Goal: Navigation & Orientation: Find specific page/section

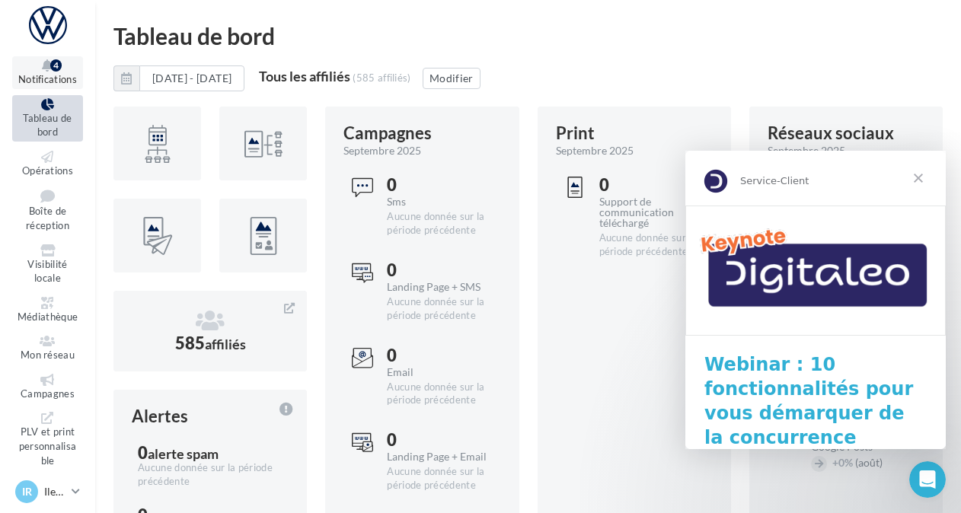
click at [53, 73] on button "Notifications 4" at bounding box center [47, 72] width 71 height 33
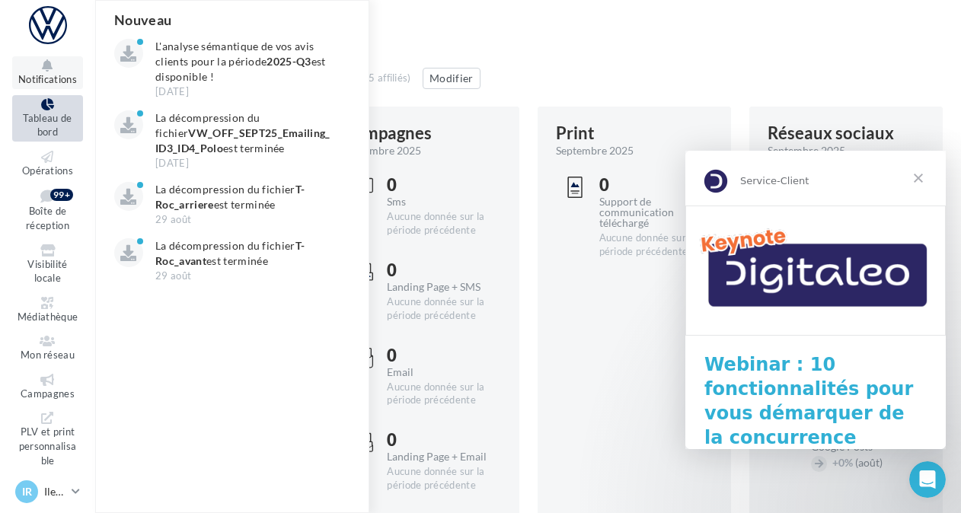
click at [53, 73] on button "Notifications Nouveau L'analyse sémantique de vos avis clients pour la période …" at bounding box center [47, 72] width 71 height 33
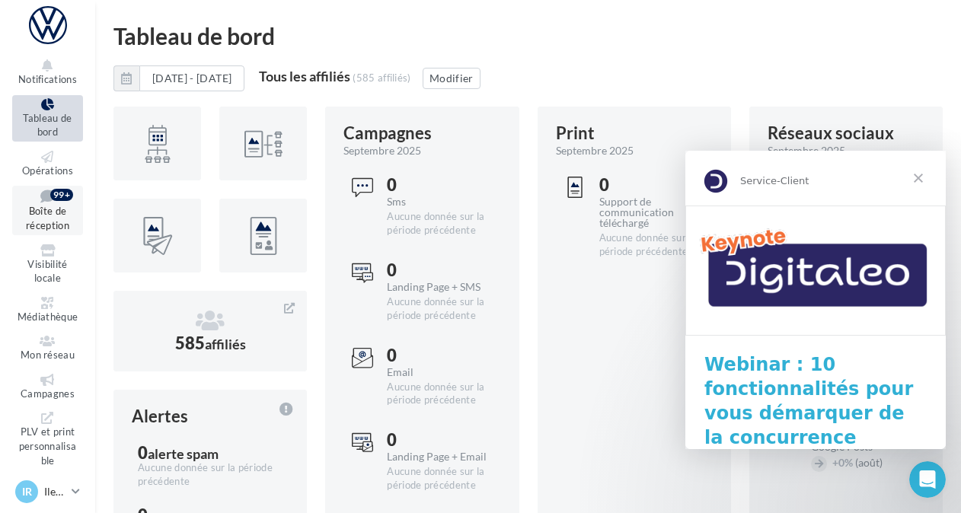
click at [40, 215] on span "Boîte de réception" at bounding box center [47, 219] width 43 height 27
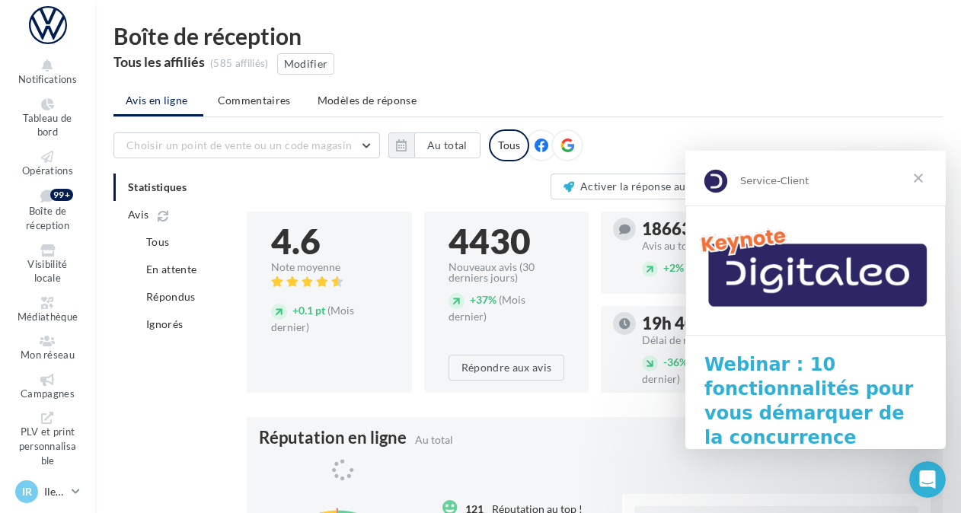
click at [920, 181] on span "Fermer" at bounding box center [918, 178] width 55 height 55
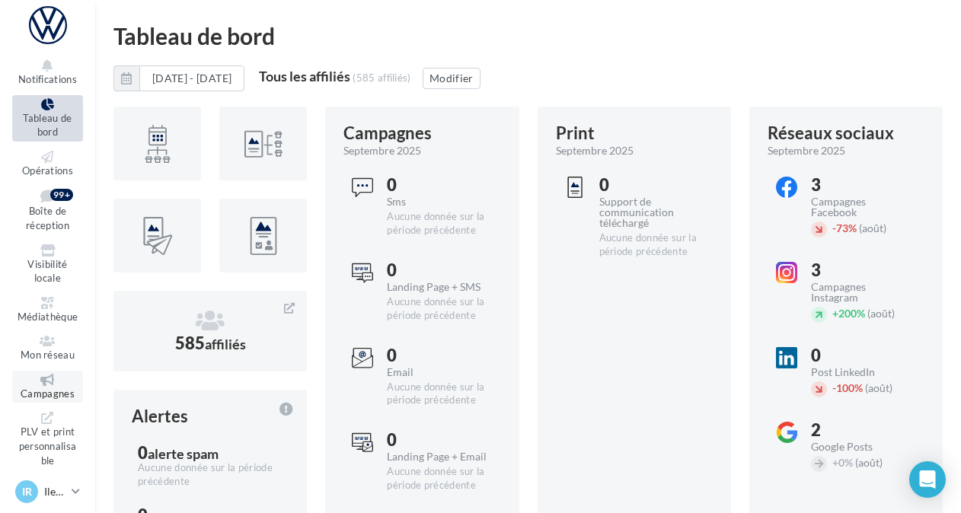
click at [41, 381] on icon at bounding box center [48, 380] width 62 height 12
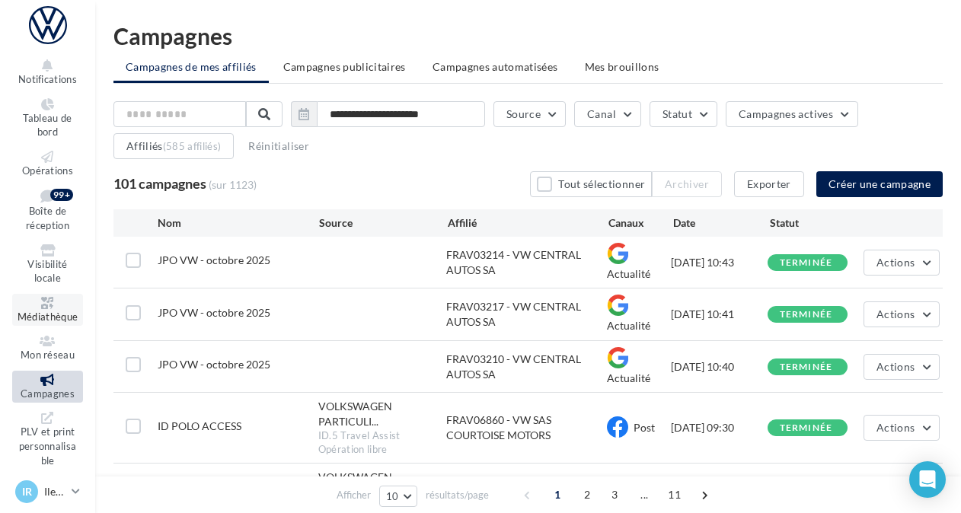
click at [46, 308] on icon at bounding box center [48, 303] width 62 height 12
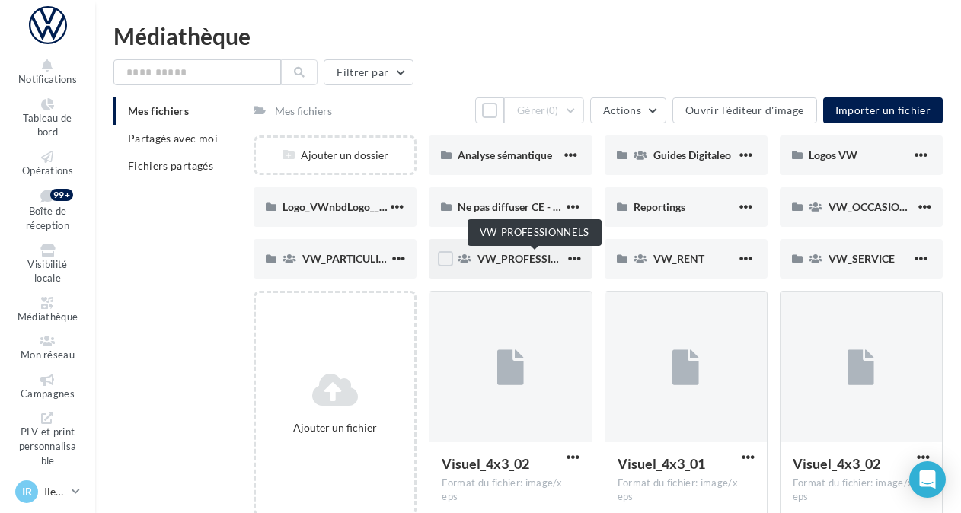
click at [523, 263] on span "VW_PROFESSIONNELS" at bounding box center [535, 258] width 116 height 13
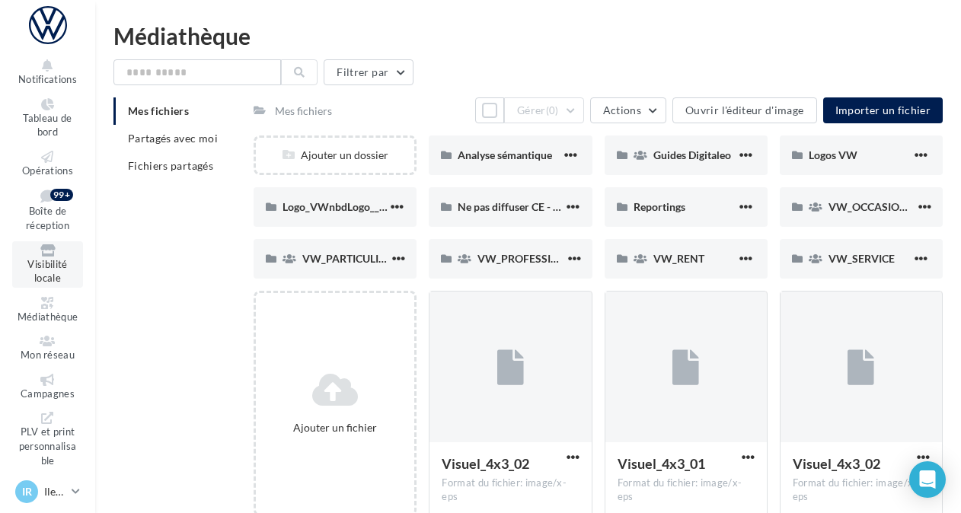
click at [33, 259] on span "Visibilité locale" at bounding box center [47, 271] width 40 height 27
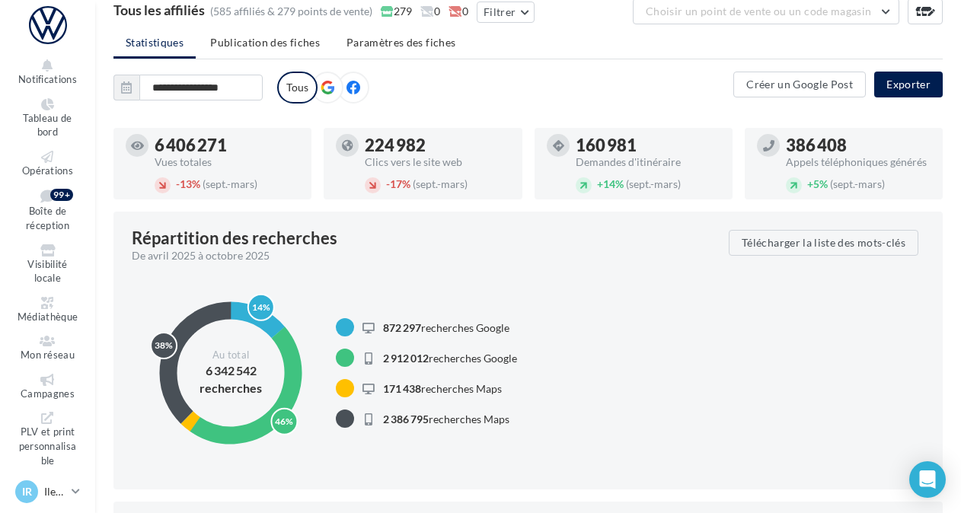
scroll to position [70, 0]
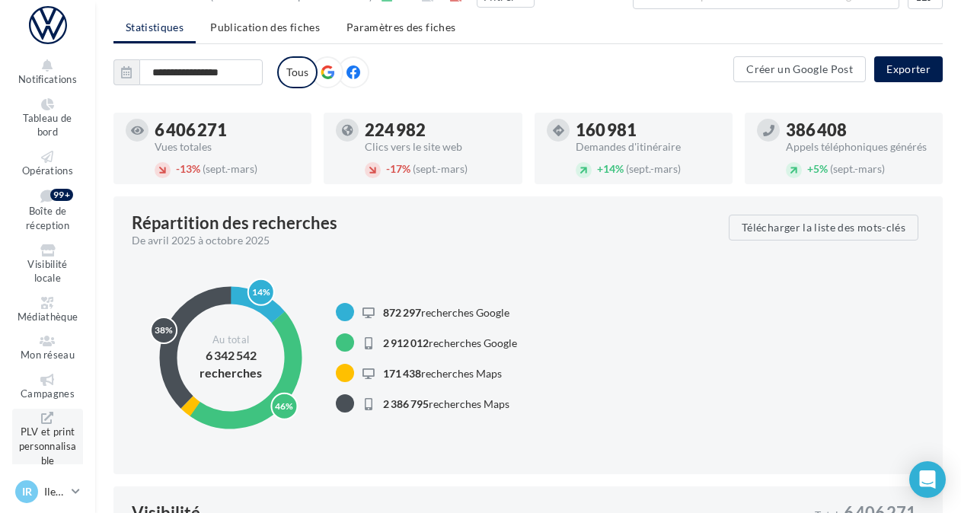
click at [49, 424] on link "PLV et print personnalisable" at bounding box center [47, 439] width 71 height 61
